Goal: Entertainment & Leisure: Consume media (video, audio)

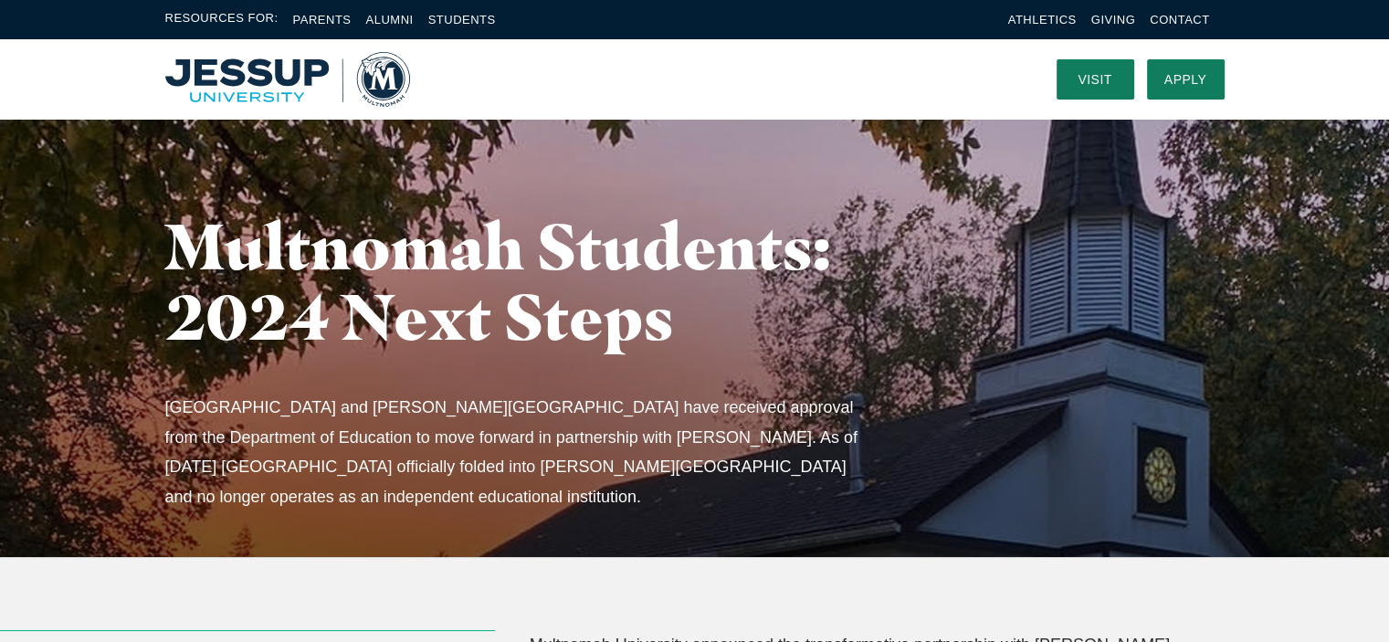
click at [294, 79] on img "Home" at bounding box center [287, 79] width 245 height 55
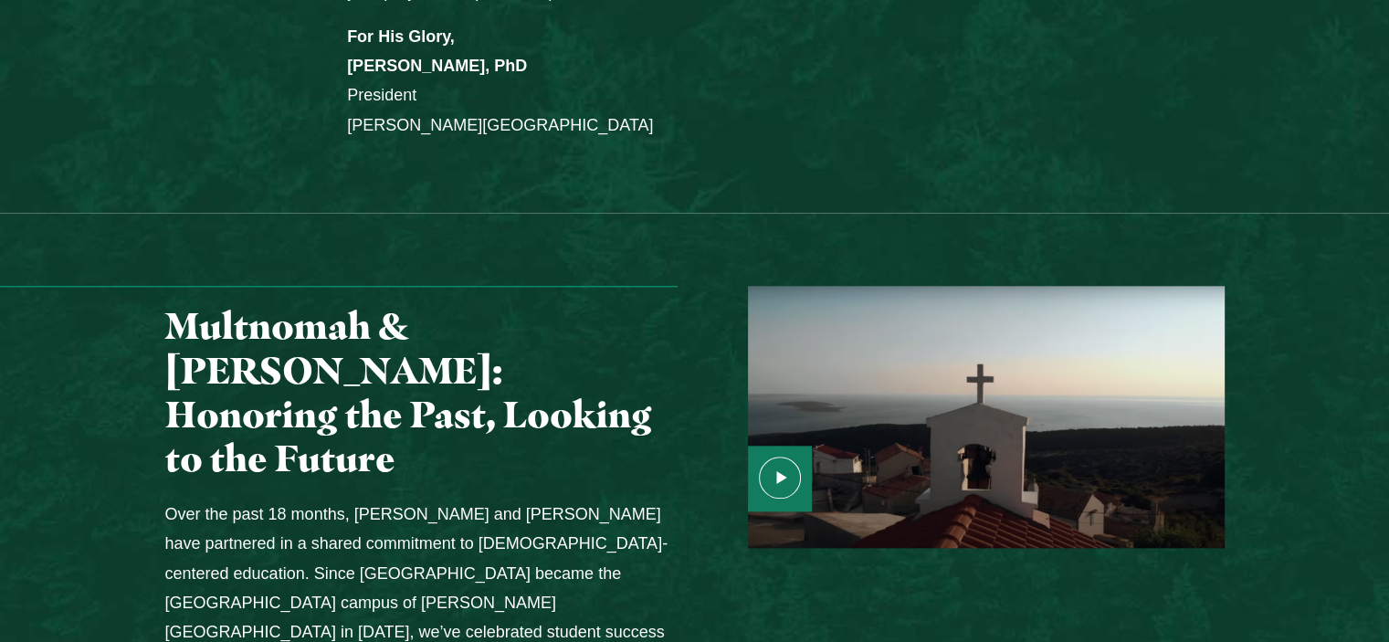
scroll to position [2009, 0]
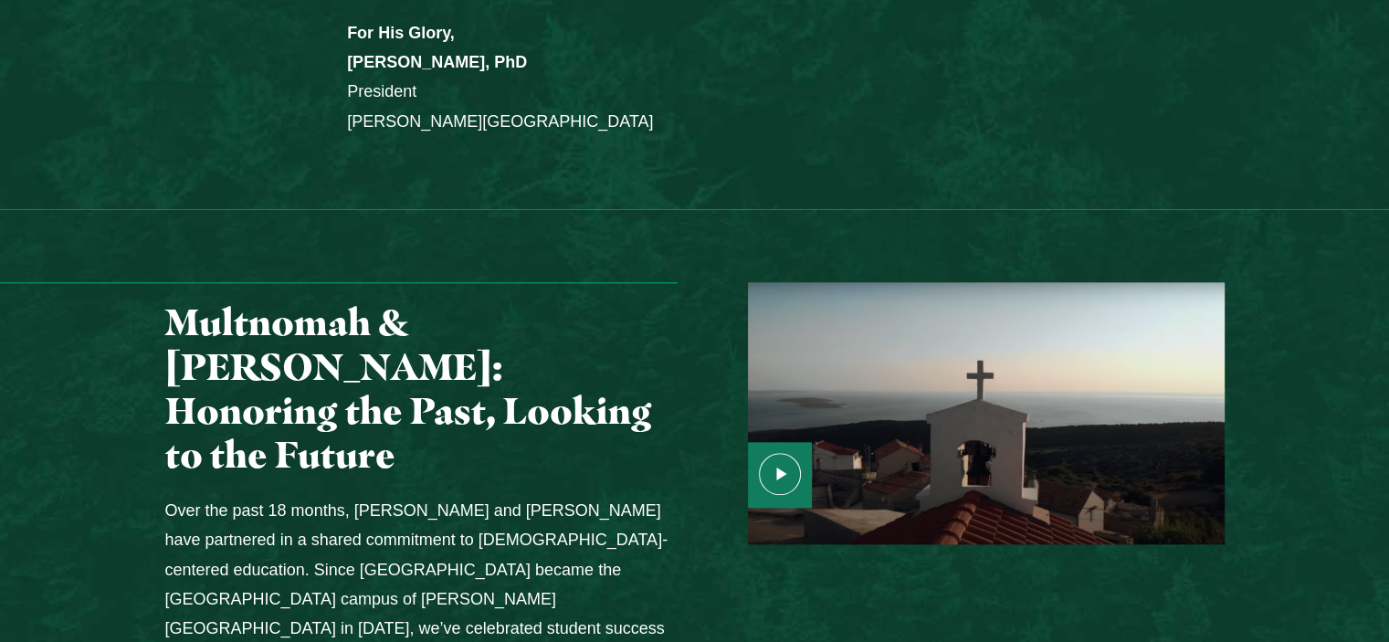
click at [782, 453] on use "Media Content" at bounding box center [780, 473] width 41 height 41
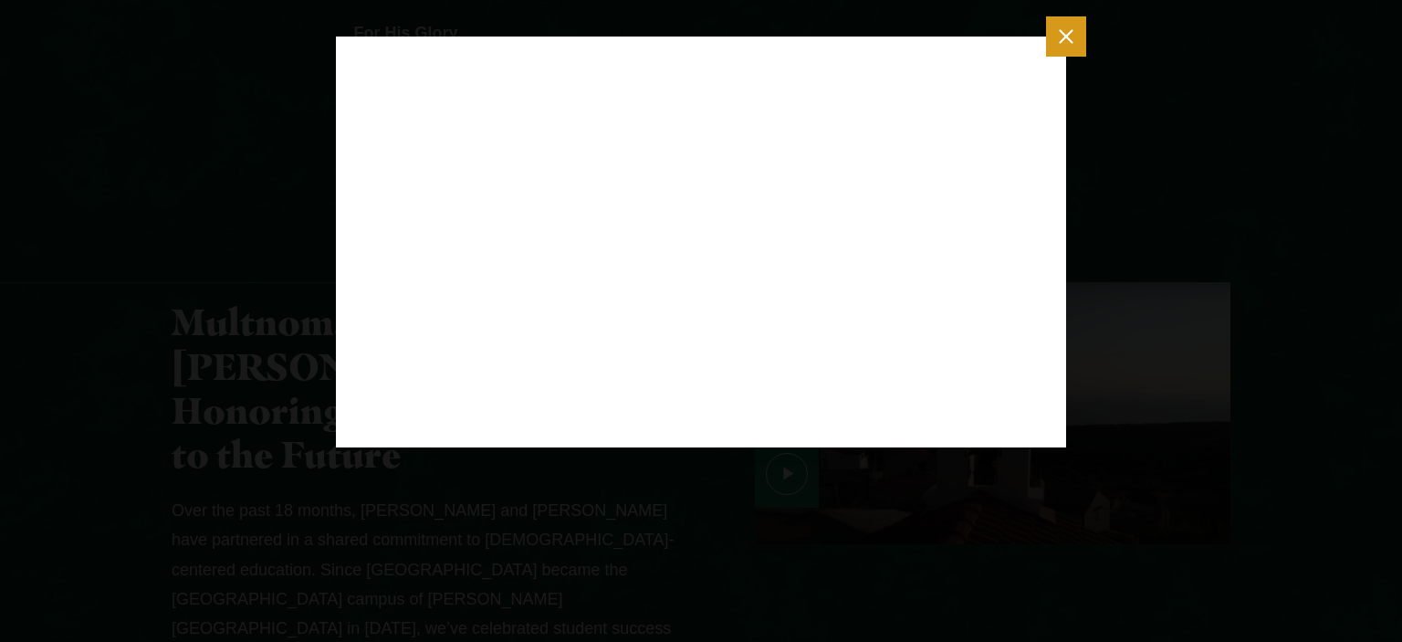
click at [1065, 33] on icon "Close modal" at bounding box center [1066, 36] width 23 height 23
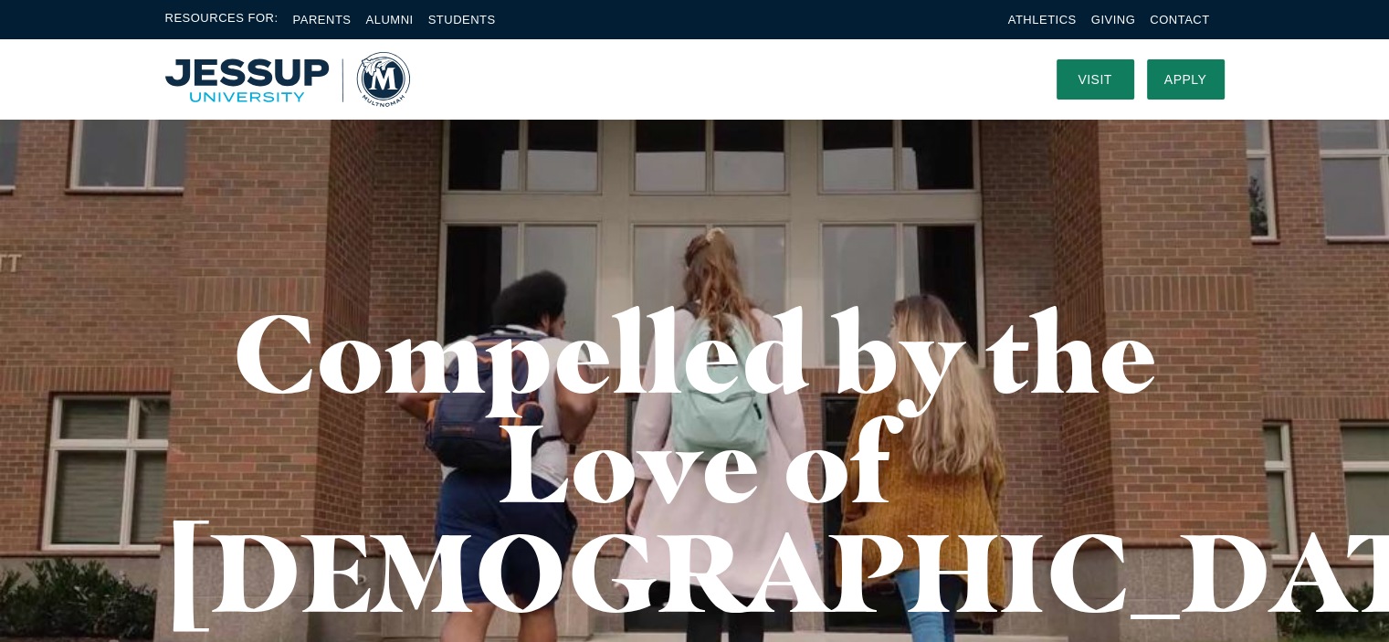
scroll to position [0, 0]
